Goal: Task Accomplishment & Management: Manage account settings

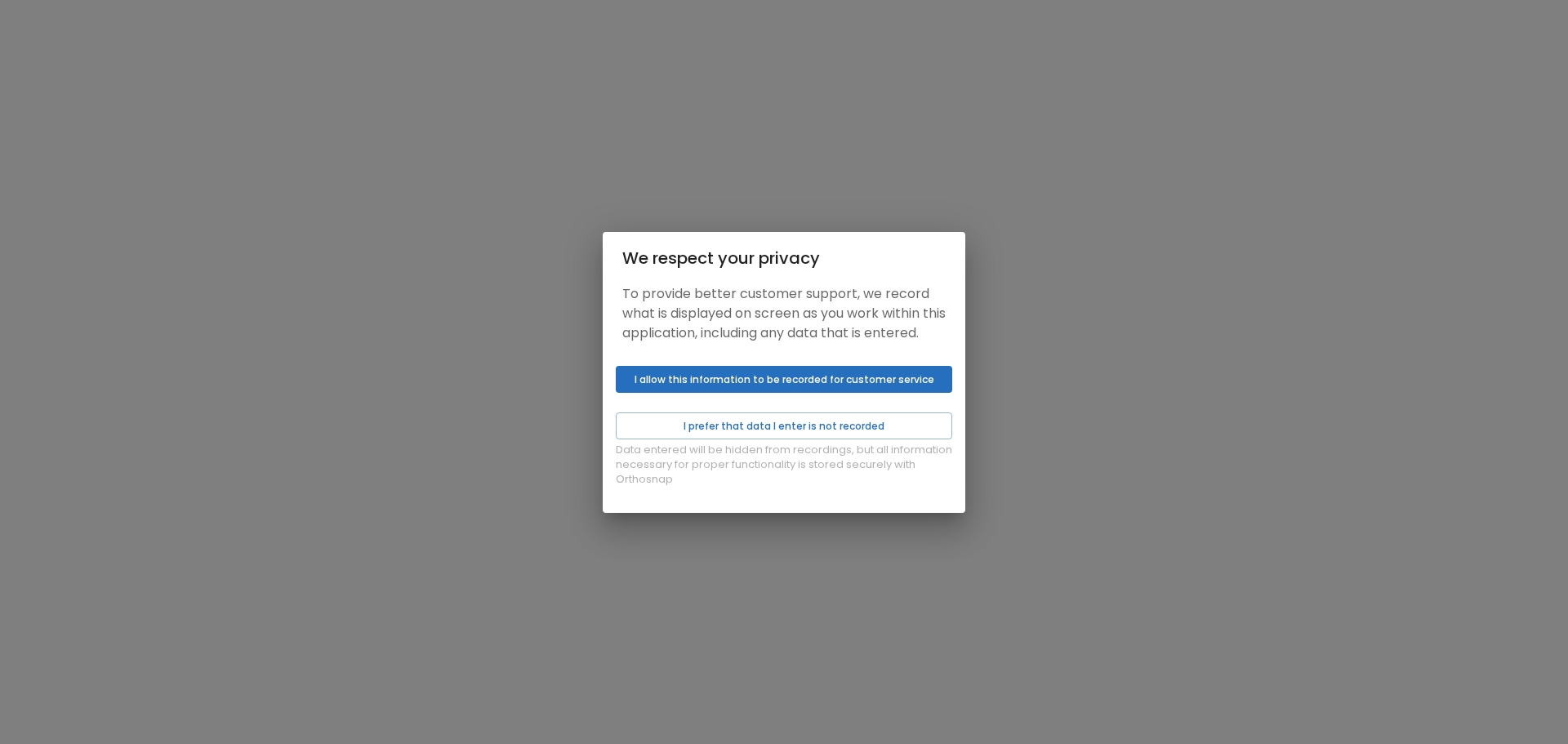
click at [743, 381] on button "I allow this information to be recorded for customer service" at bounding box center [784, 379] width 336 height 27
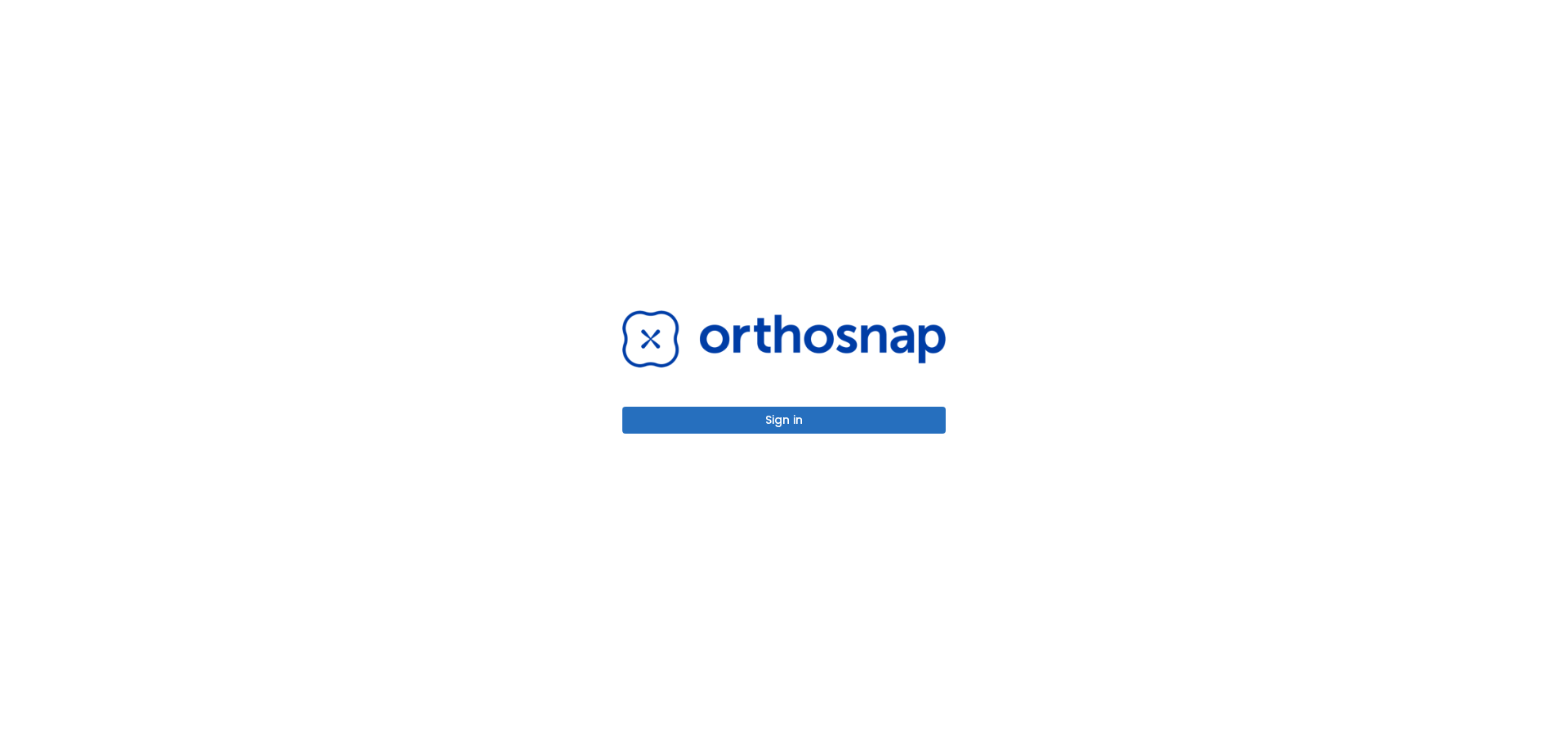
click at [757, 420] on button "Sign in" at bounding box center [784, 420] width 323 height 27
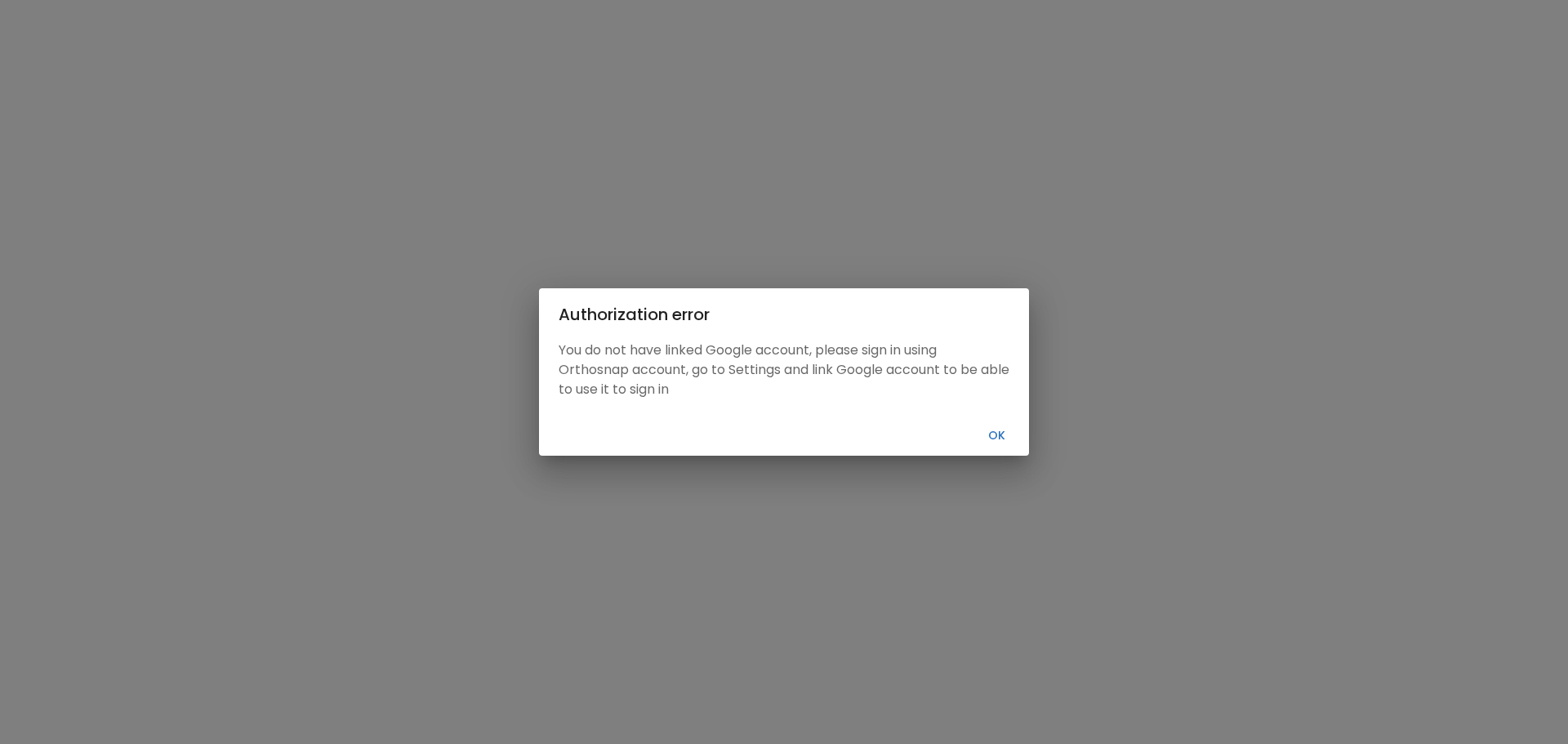
click at [998, 436] on button "Ok" at bounding box center [996, 436] width 52 height 27
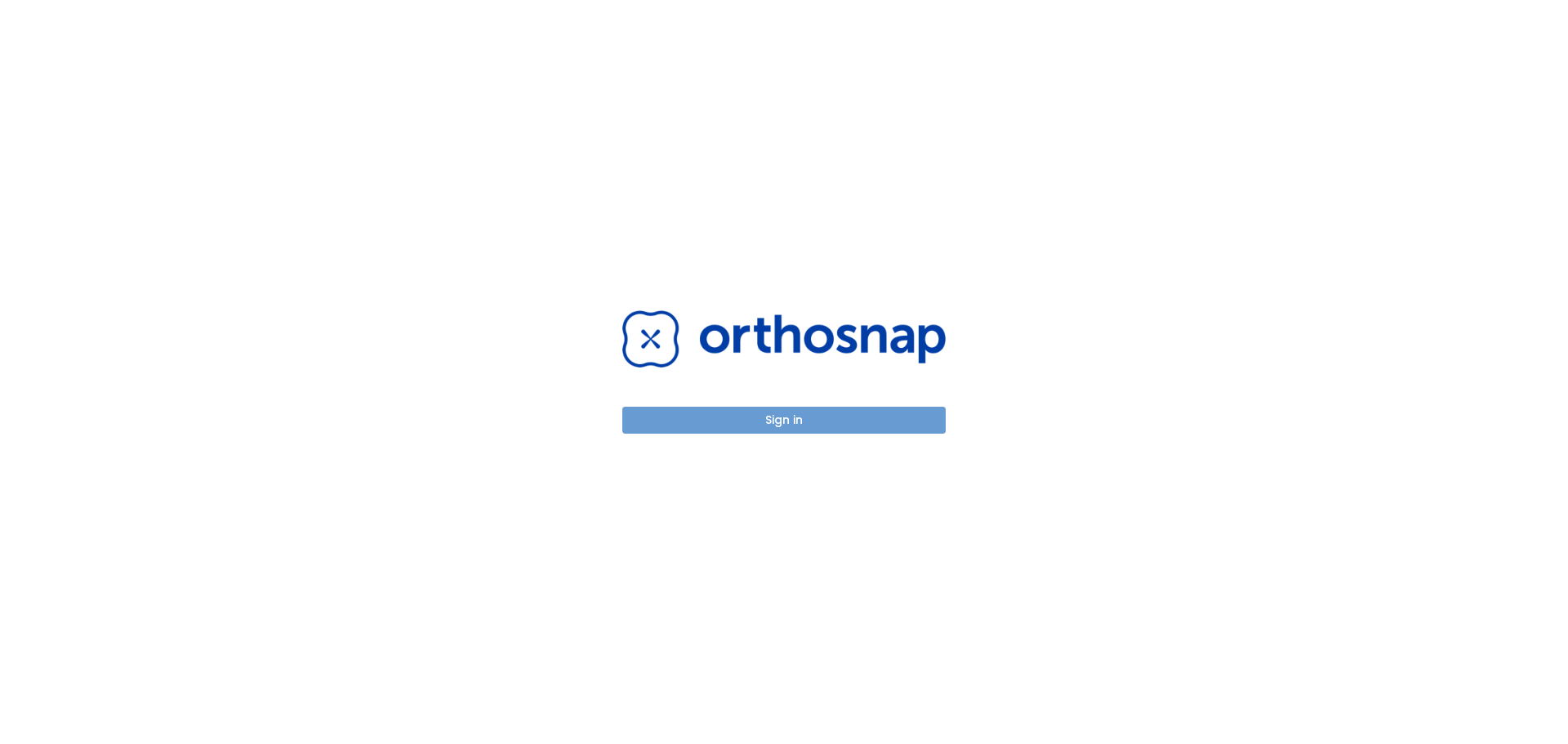
click at [685, 420] on button "Sign in" at bounding box center [784, 420] width 323 height 27
